Goal: Task Accomplishment & Management: Manage account settings

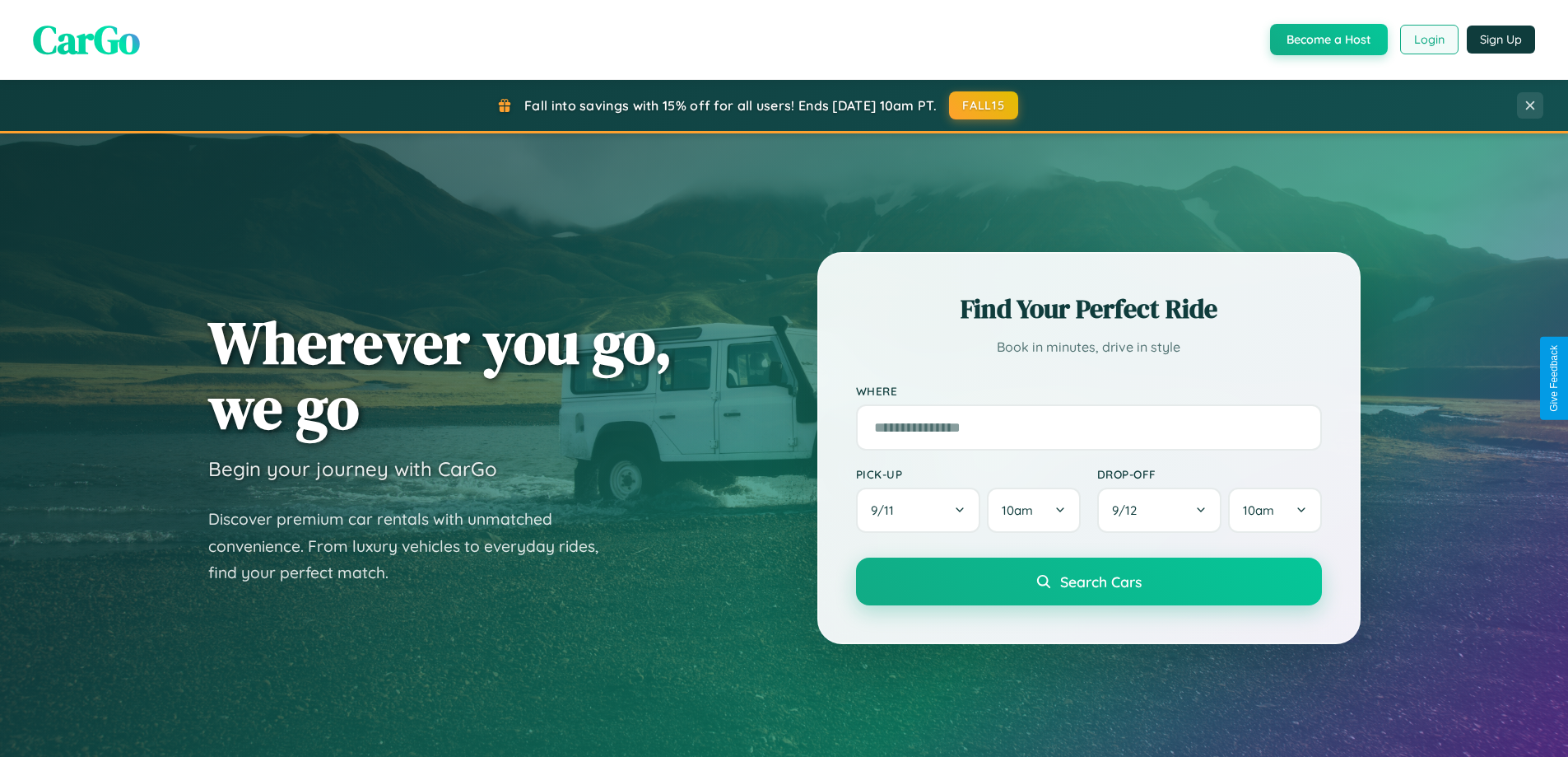
click at [1428, 40] on button "Login" at bounding box center [1428, 39] width 59 height 30
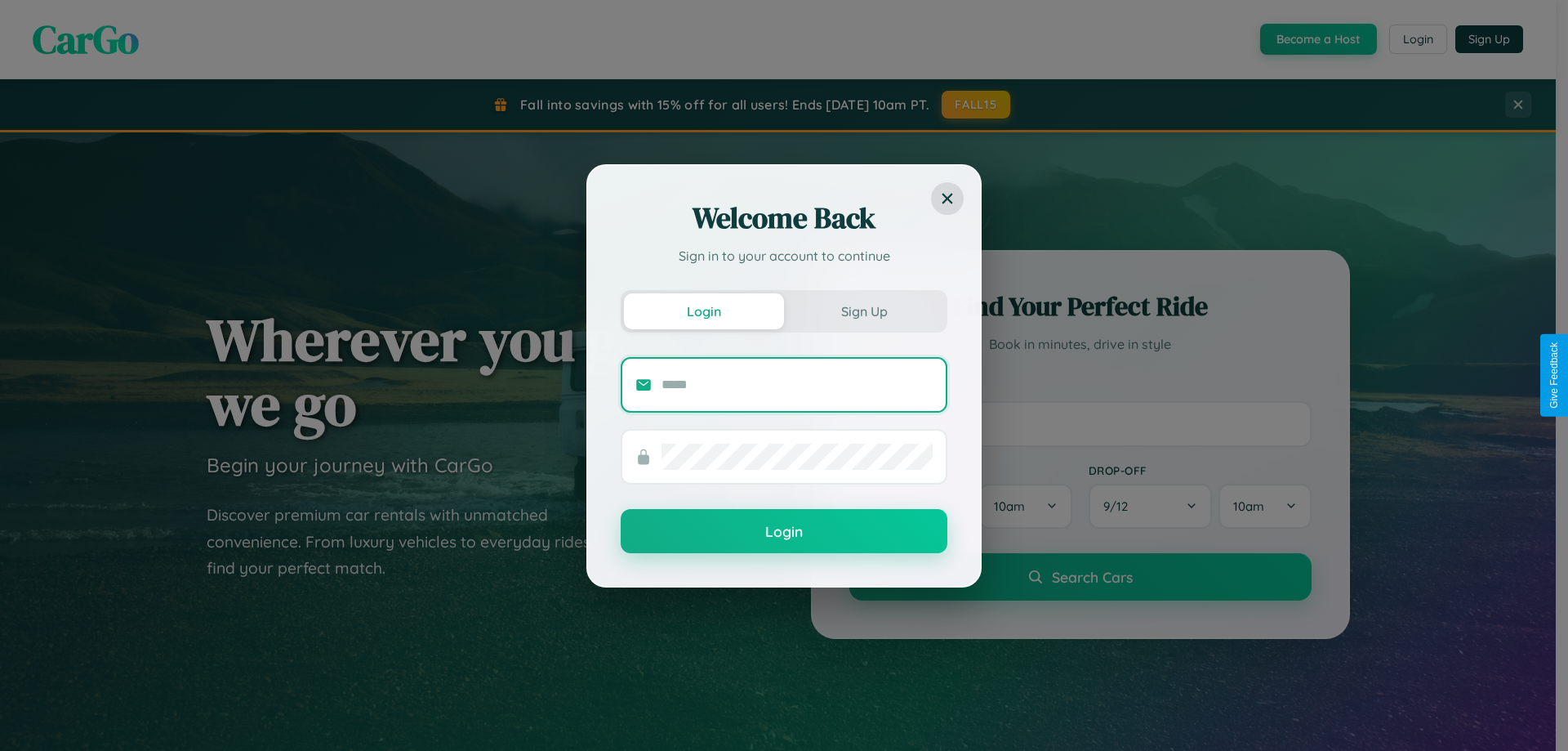
click at [797, 384] on input "text" at bounding box center [797, 384] width 271 height 26
type input "**********"
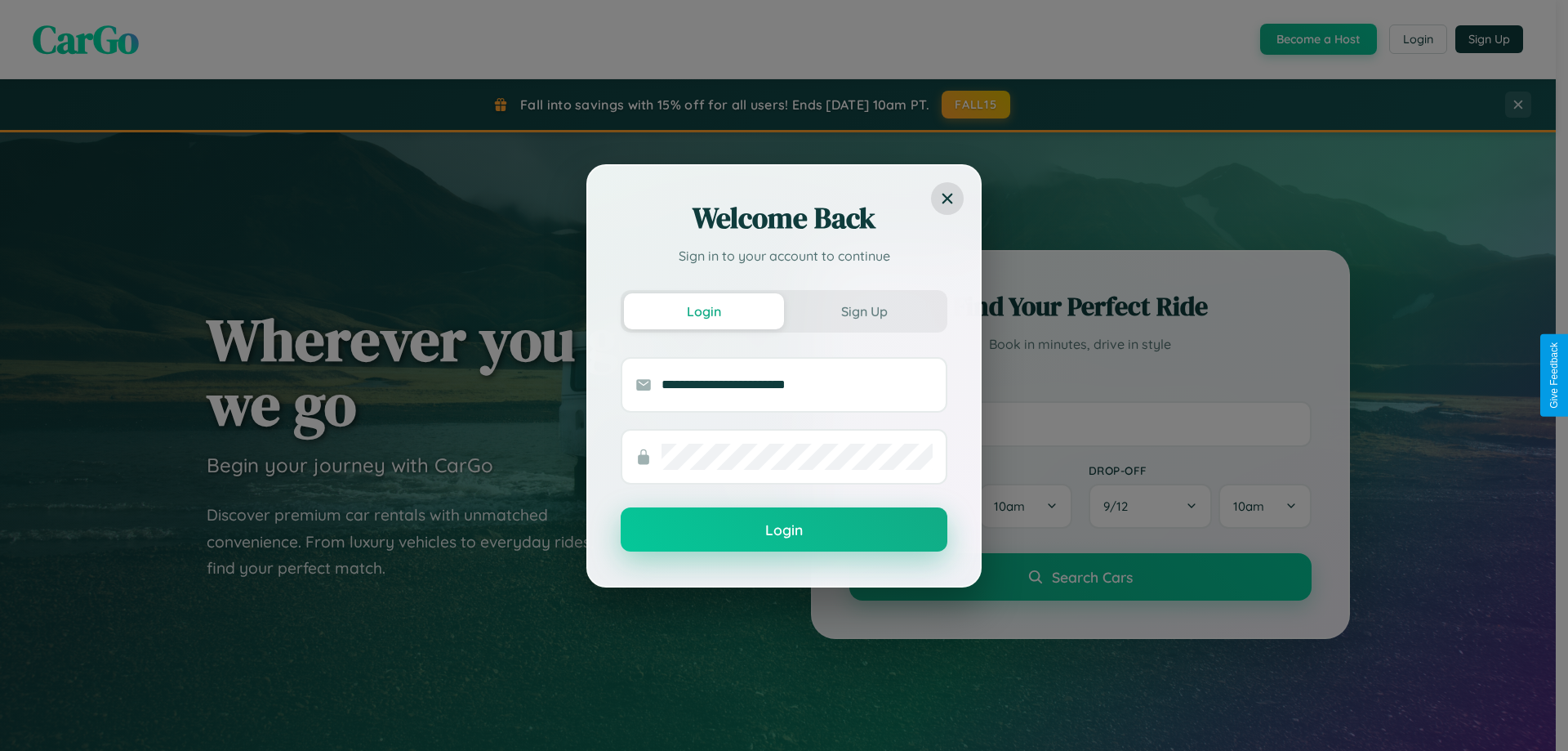
click at [784, 530] on button "Login" at bounding box center [784, 528] width 327 height 44
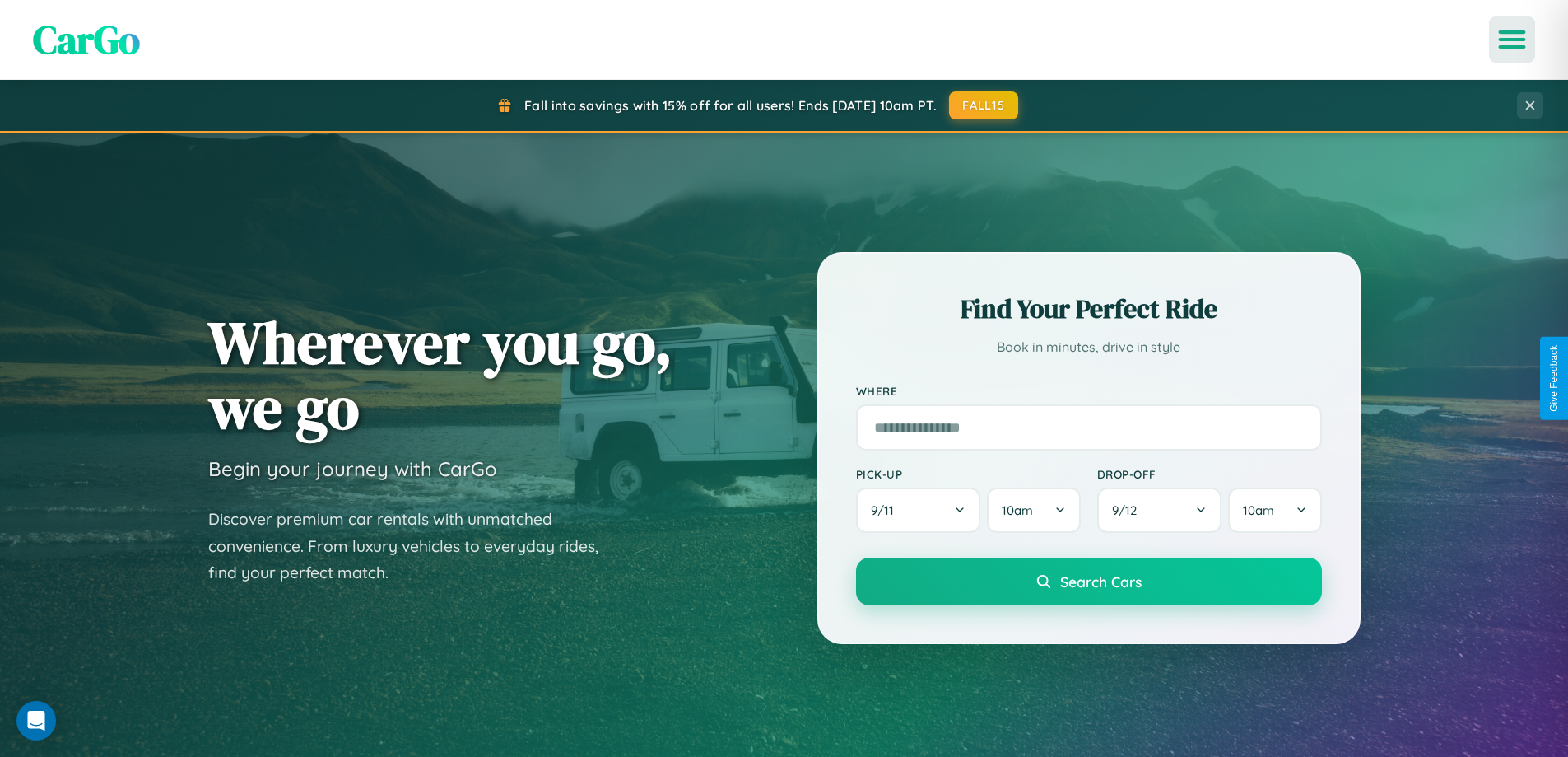
click at [1512, 40] on icon "Open menu" at bounding box center [1512, 40] width 23 height 14
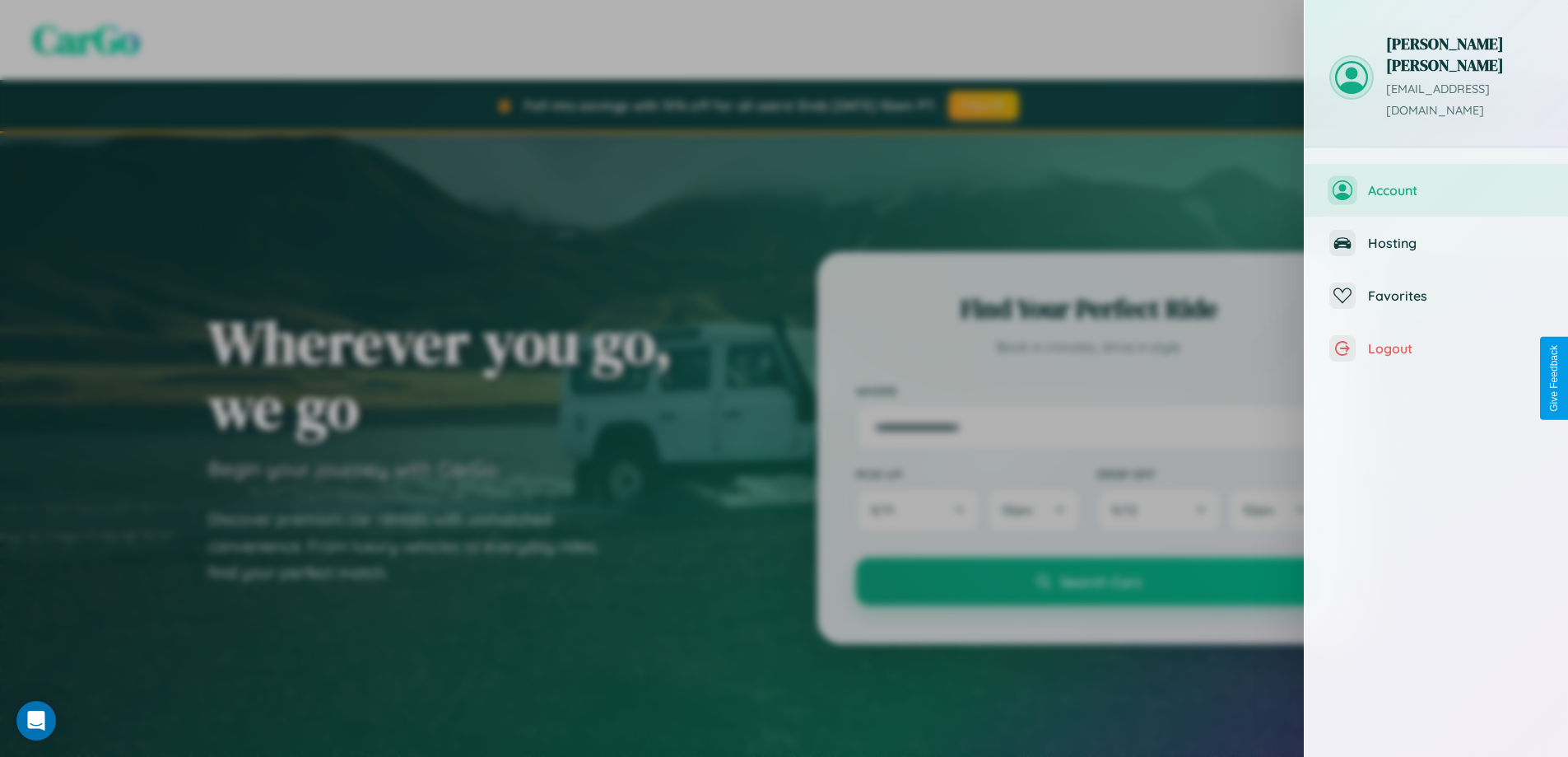
click at [1437, 182] on span "Account" at bounding box center [1455, 190] width 176 height 16
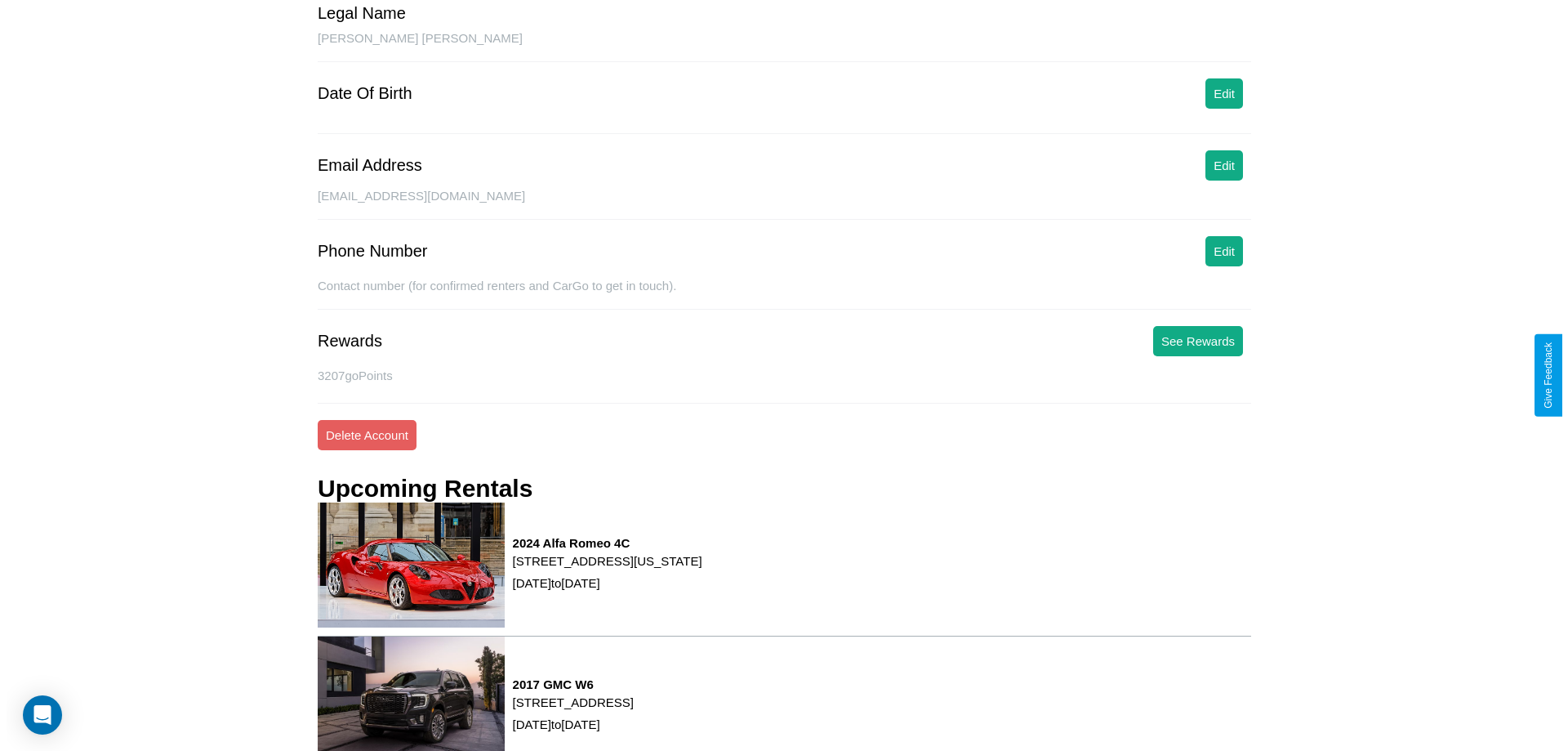
scroll to position [207, 0]
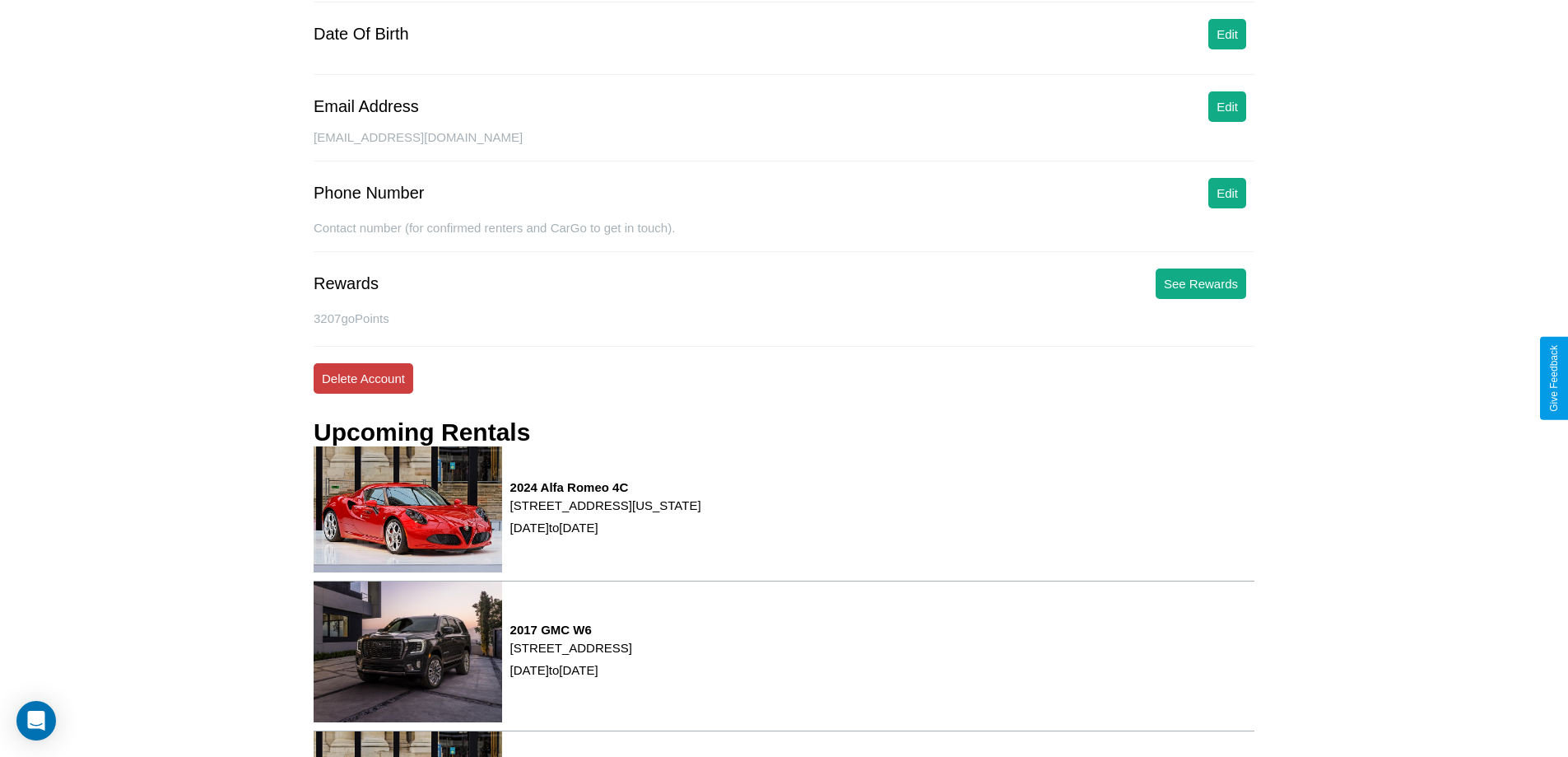
click at [363, 378] on button "Delete Account" at bounding box center [363, 378] width 100 height 31
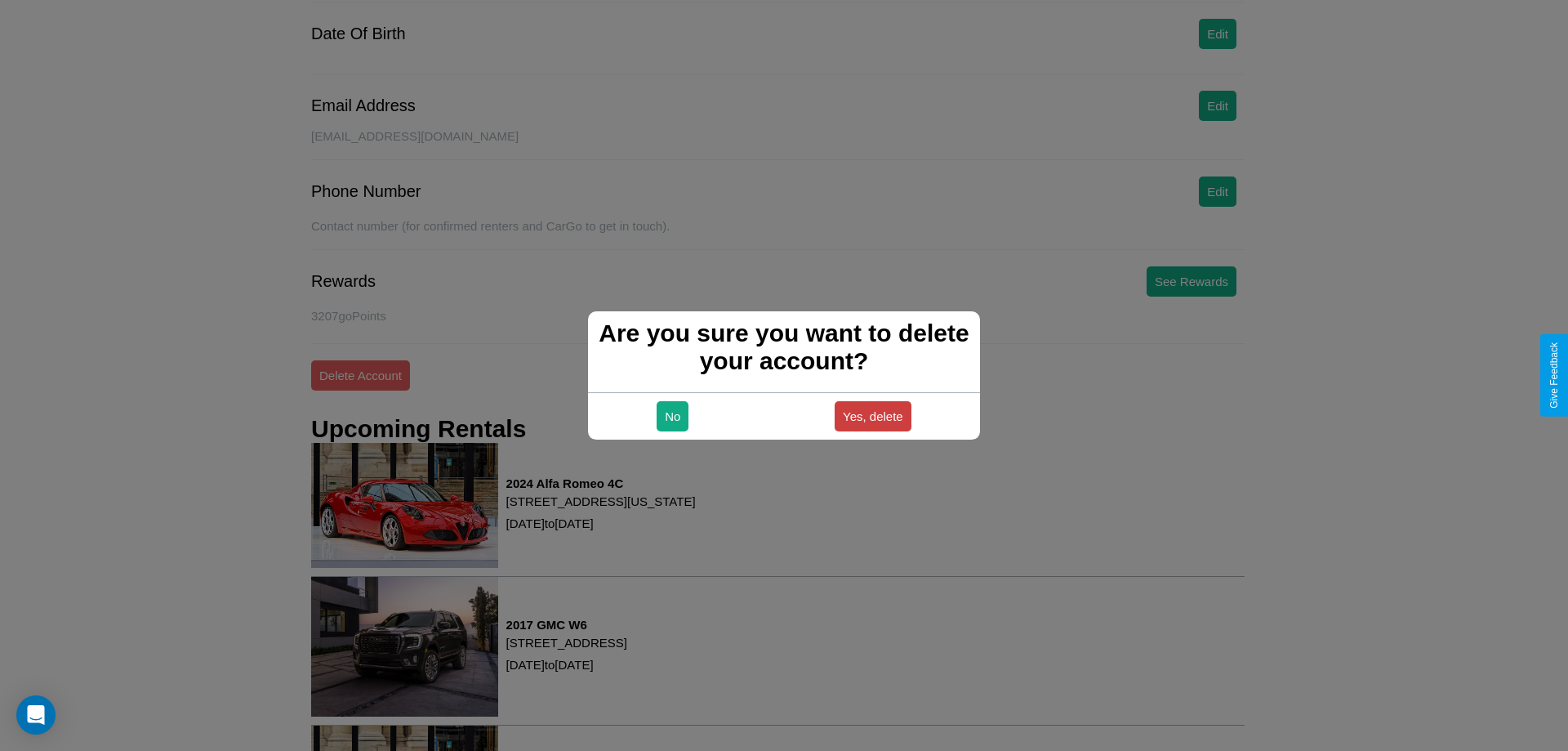
click at [873, 416] on button "Yes, delete" at bounding box center [873, 417] width 77 height 30
